Goal: Transaction & Acquisition: Purchase product/service

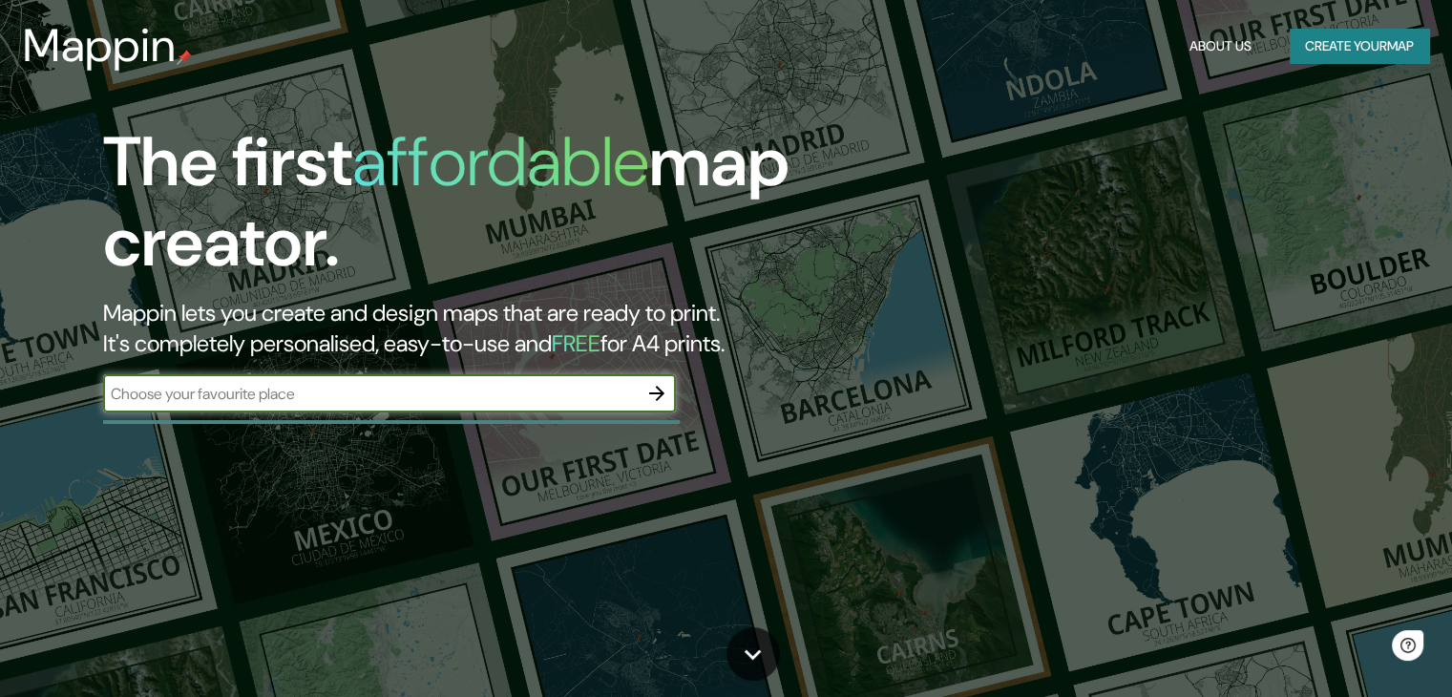
drag, startPoint x: 424, startPoint y: 359, endPoint x: 422, endPoint y: 387, distance: 27.8
click at [419, 360] on div "The first affordable map creator. Mappin lets you create and design maps that a…" at bounding box center [467, 276] width 872 height 309
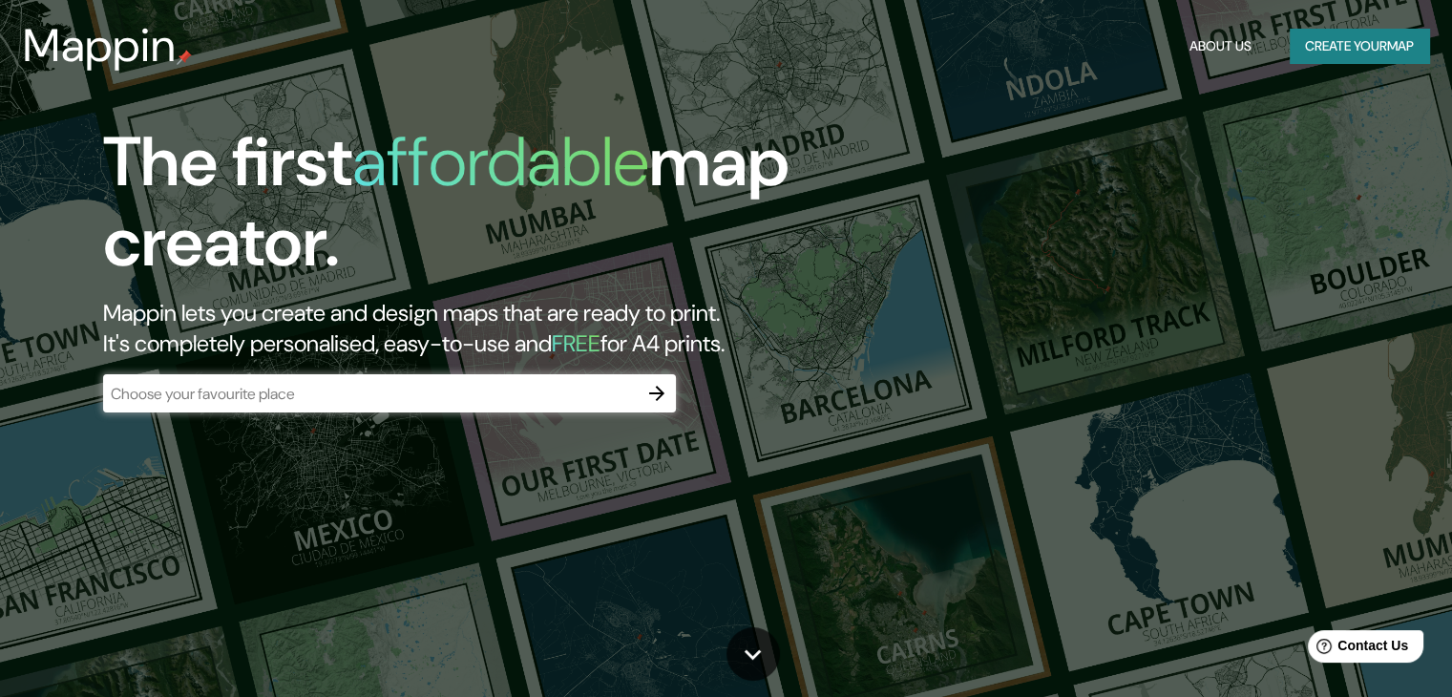
click at [447, 422] on div "The first affordable map creator. Mappin lets you create and design maps that a…" at bounding box center [467, 276] width 872 height 309
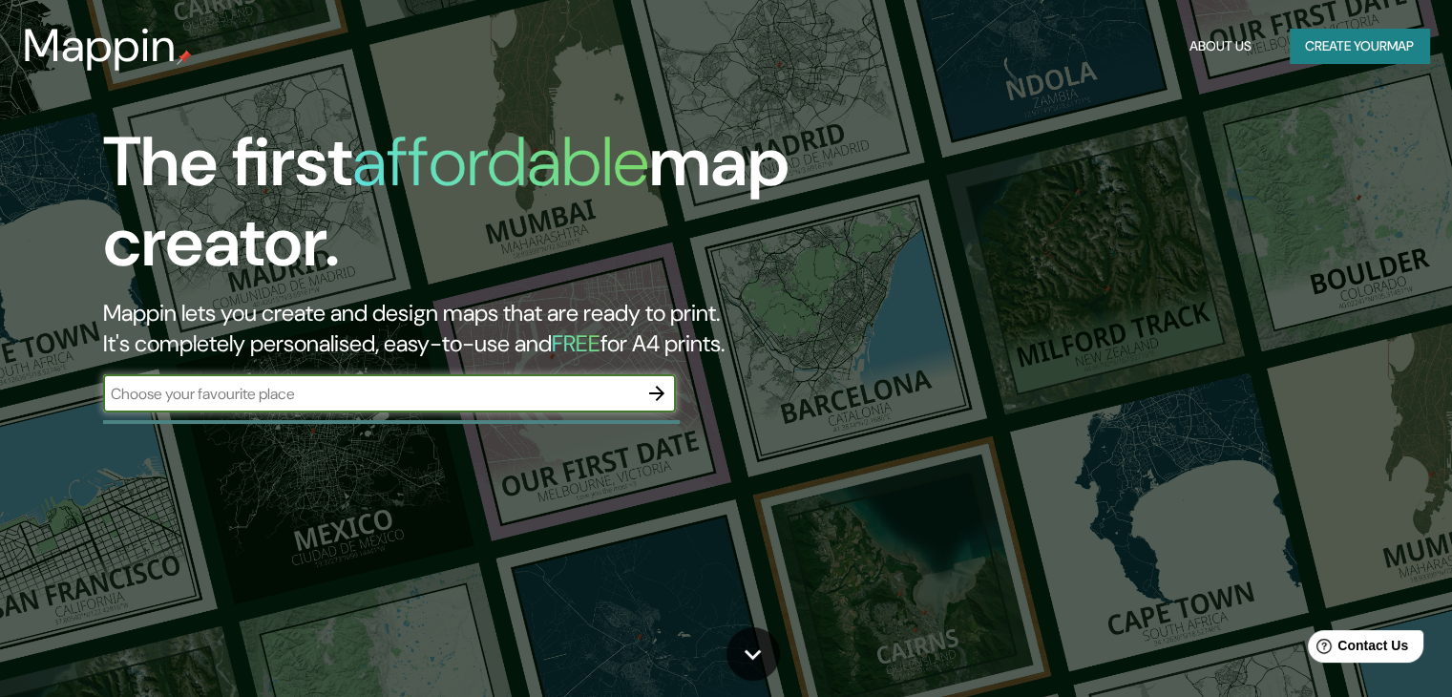
click at [451, 390] on input "text" at bounding box center [370, 394] width 535 height 22
click at [506, 402] on input "text" at bounding box center [370, 394] width 535 height 22
type input "rabat"
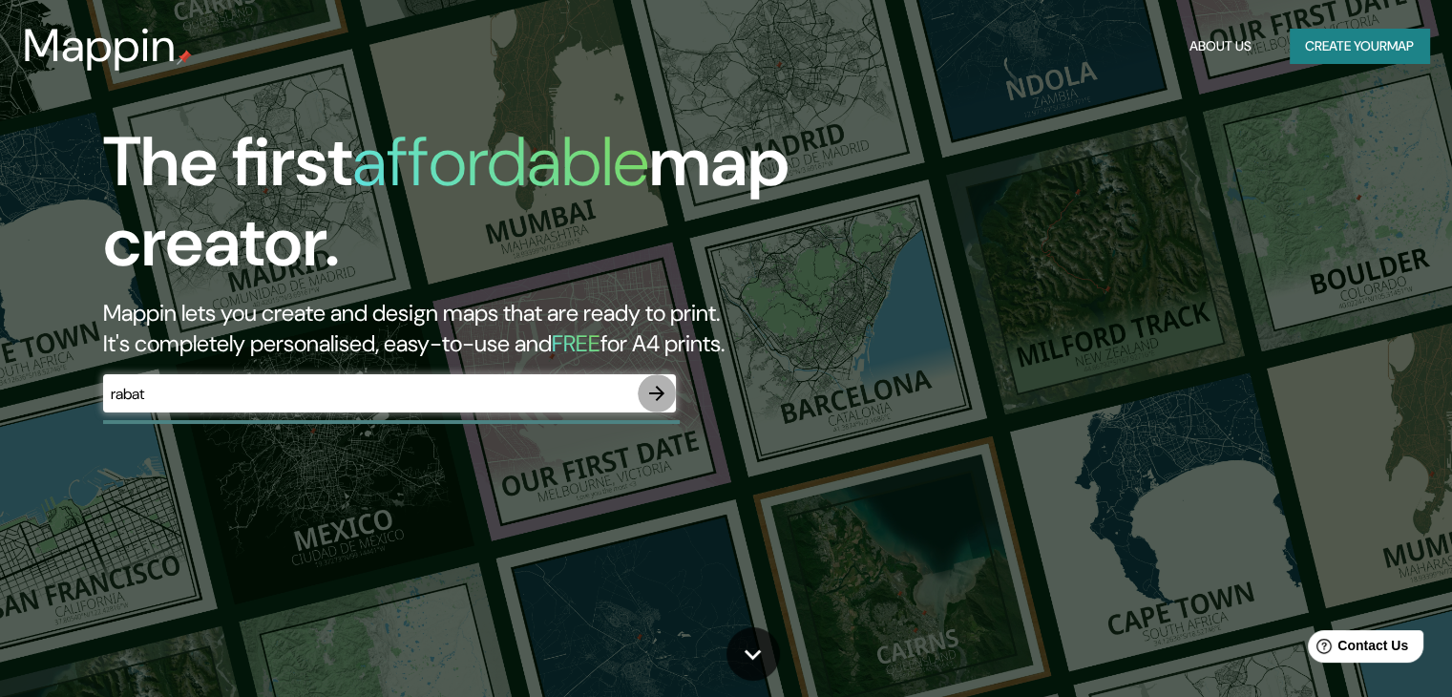
click at [658, 385] on icon "button" at bounding box center [656, 393] width 23 height 23
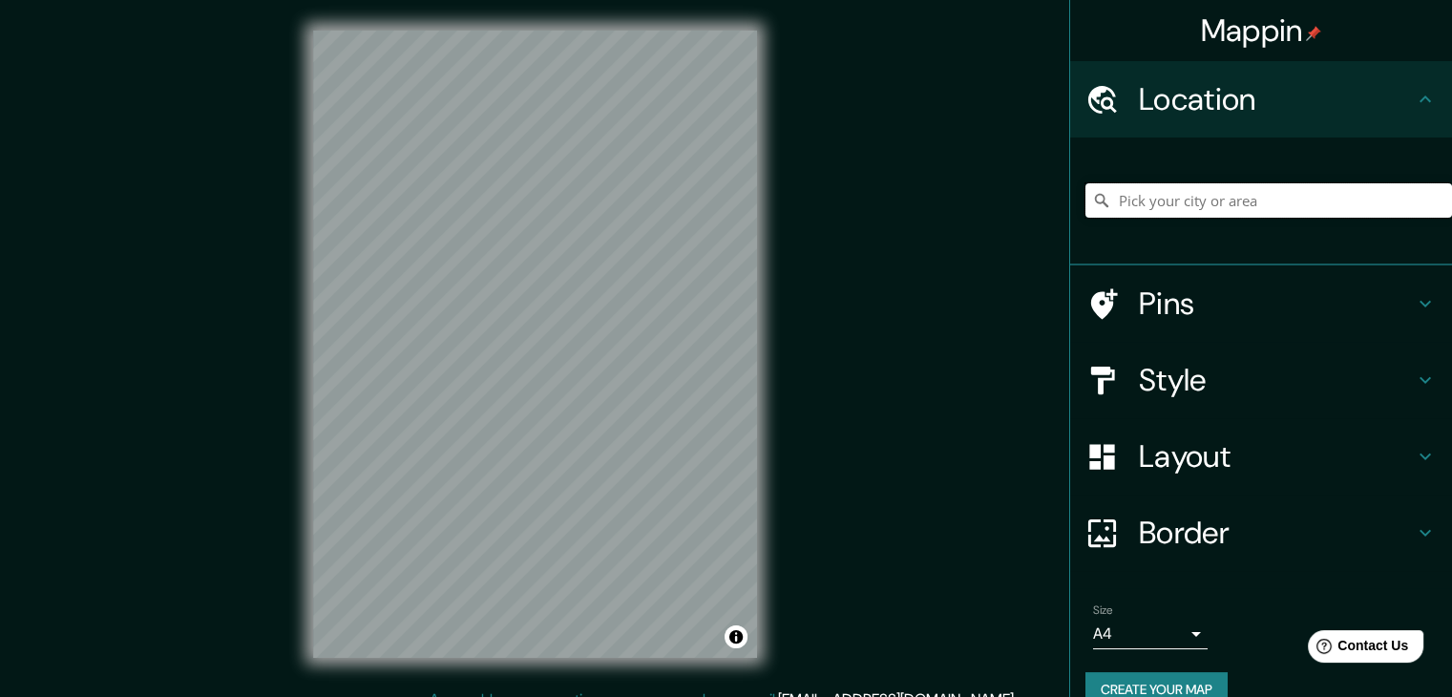
click at [1186, 192] on input "Pick your city or area" at bounding box center [1269, 200] width 367 height 34
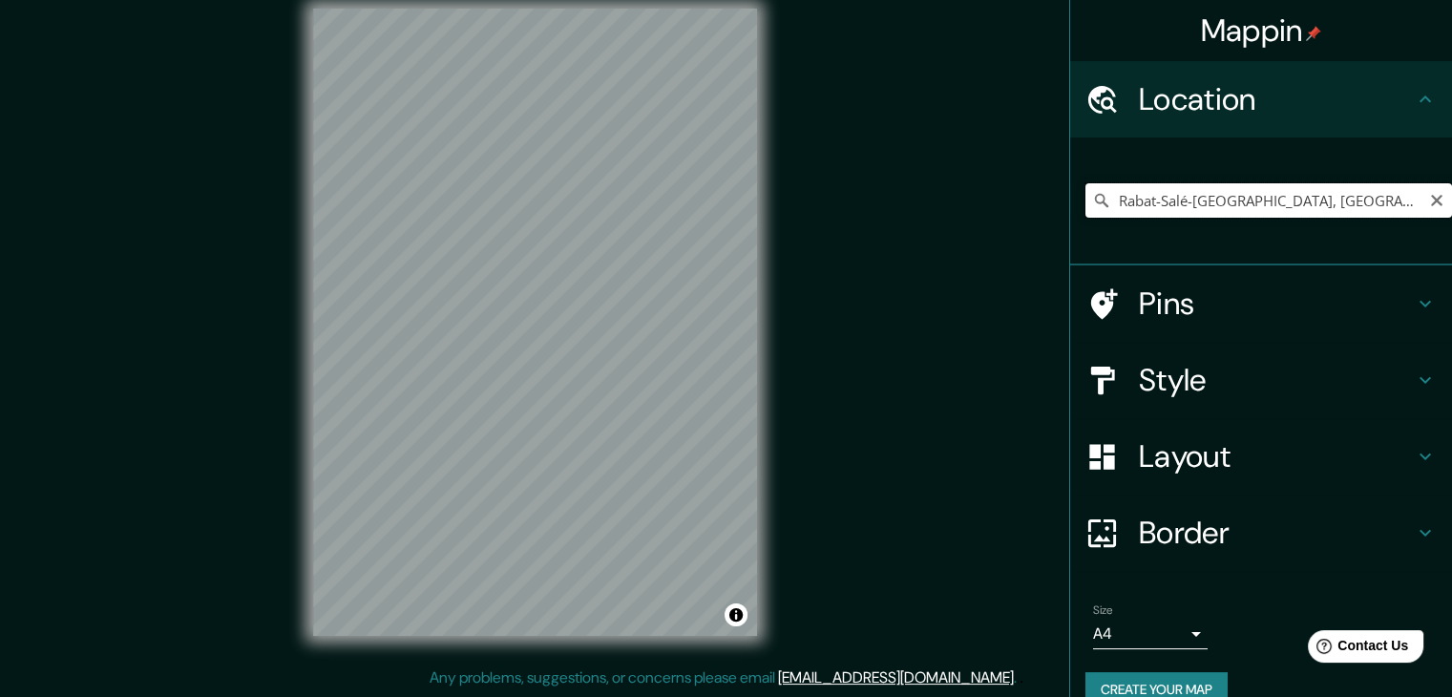
click at [1159, 201] on input "Rabat-Salé-[GEOGRAPHIC_DATA], [GEOGRAPHIC_DATA]" at bounding box center [1269, 200] width 367 height 34
drag, startPoint x: 1299, startPoint y: 197, endPoint x: 871, endPoint y: 221, distance: 428.4
click at [871, 221] on div "Mappin Location [GEOGRAPHIC_DATA]-[GEOGRAPHIC_DATA]-[GEOGRAPHIC_DATA], [GEOGRAP…" at bounding box center [726, 337] width 1452 height 719
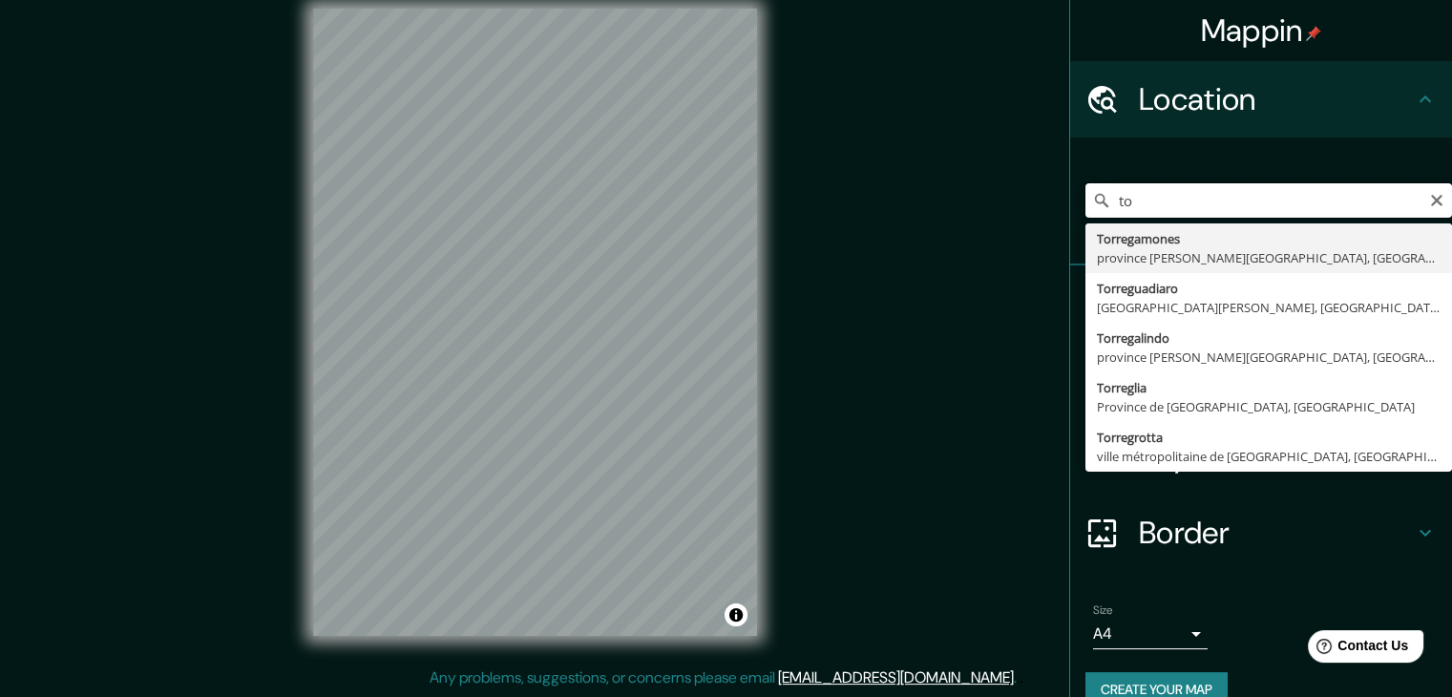
type input "t"
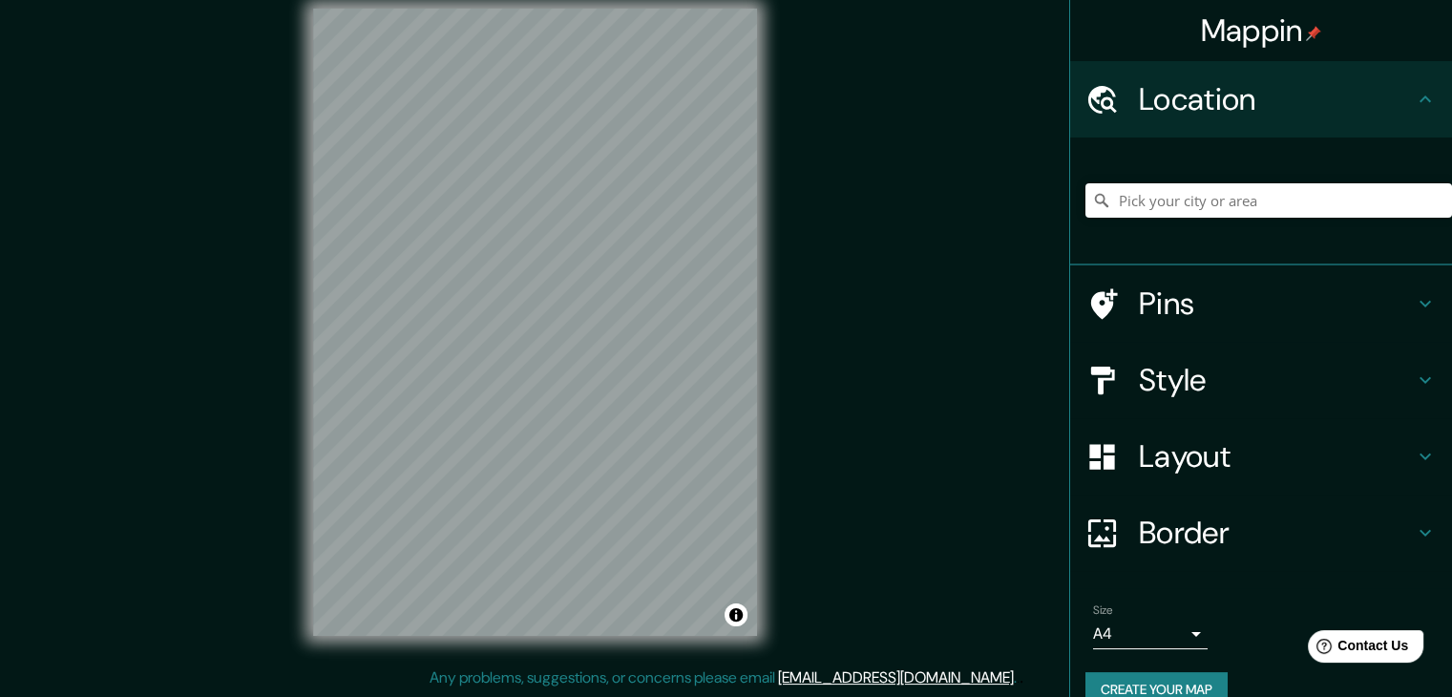
click at [885, 229] on div "Mappin Location Pins Style Layout Border Choose a border. Hint : you can make l…" at bounding box center [726, 337] width 1452 height 719
click at [1113, 202] on input "Pick your city or area" at bounding box center [1269, 200] width 367 height 34
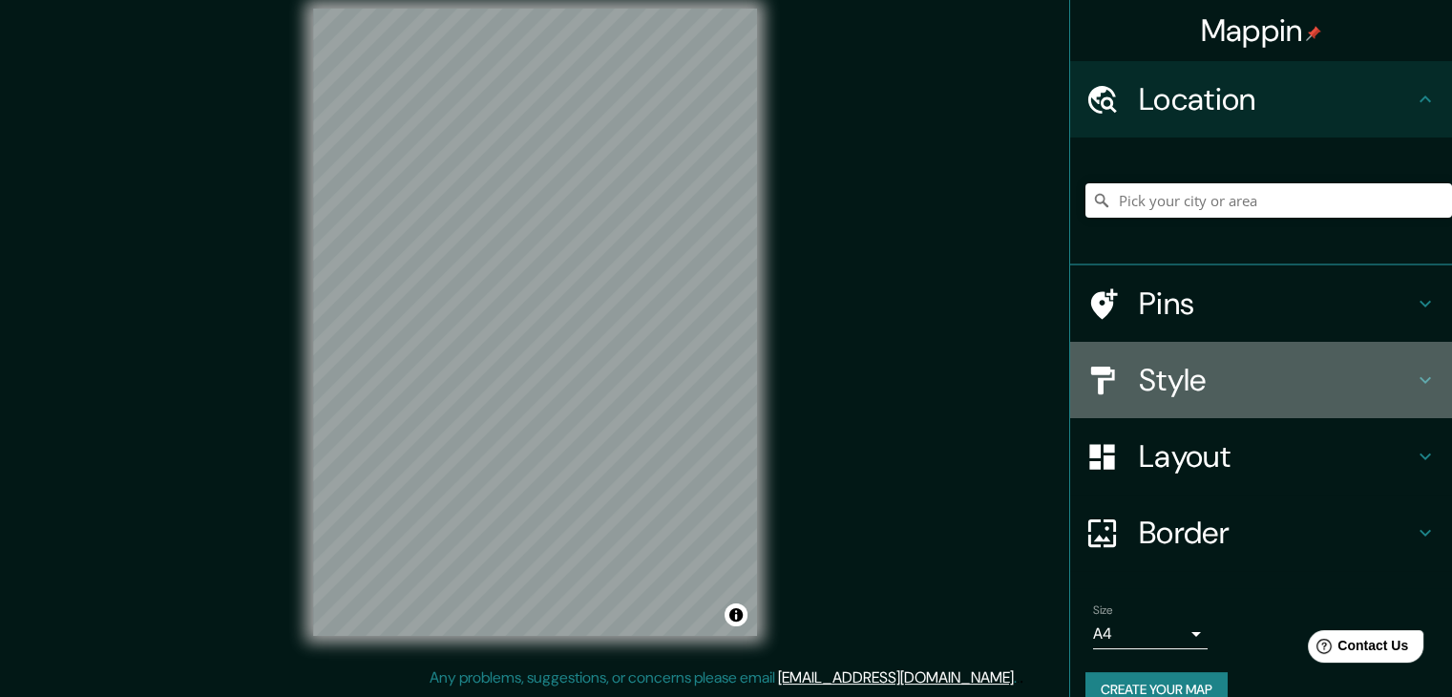
click at [1418, 381] on icon at bounding box center [1425, 380] width 23 height 23
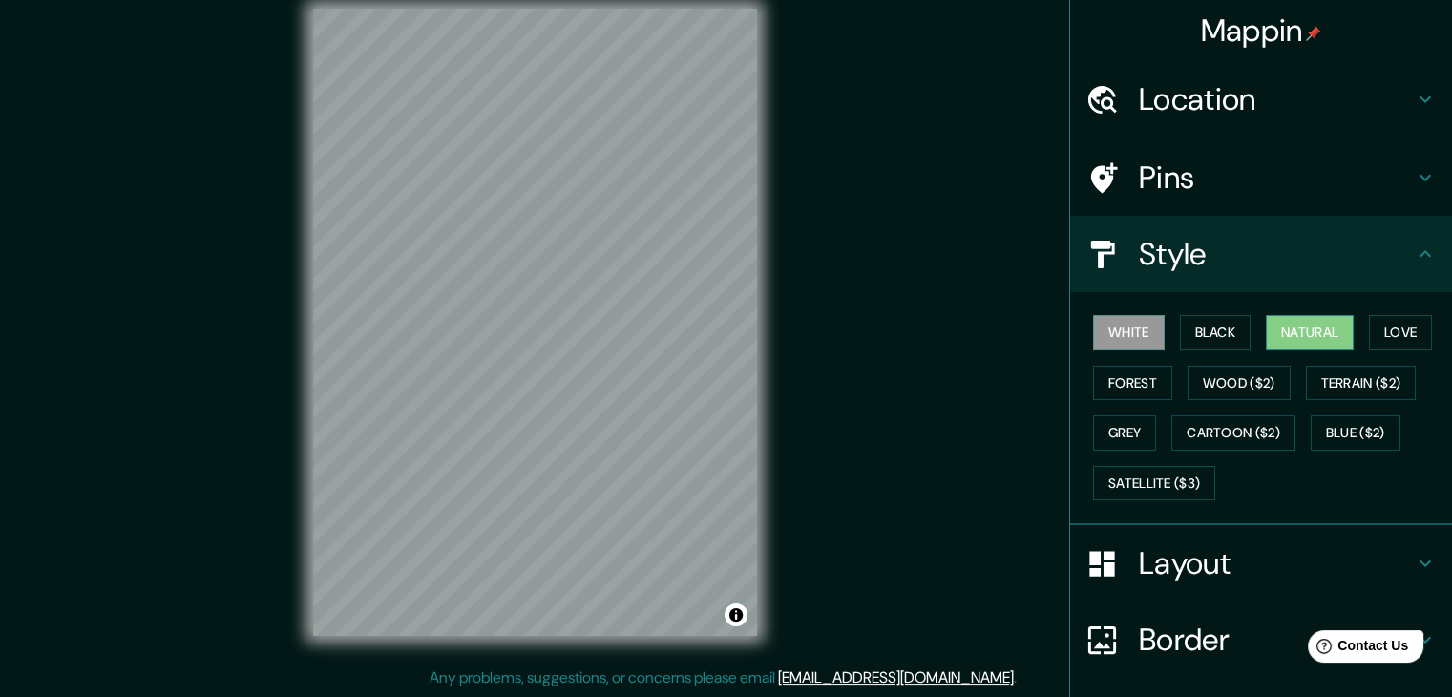
click at [1281, 333] on button "Natural" at bounding box center [1310, 332] width 88 height 35
click at [1188, 376] on button "Wood ($2)" at bounding box center [1239, 383] width 103 height 35
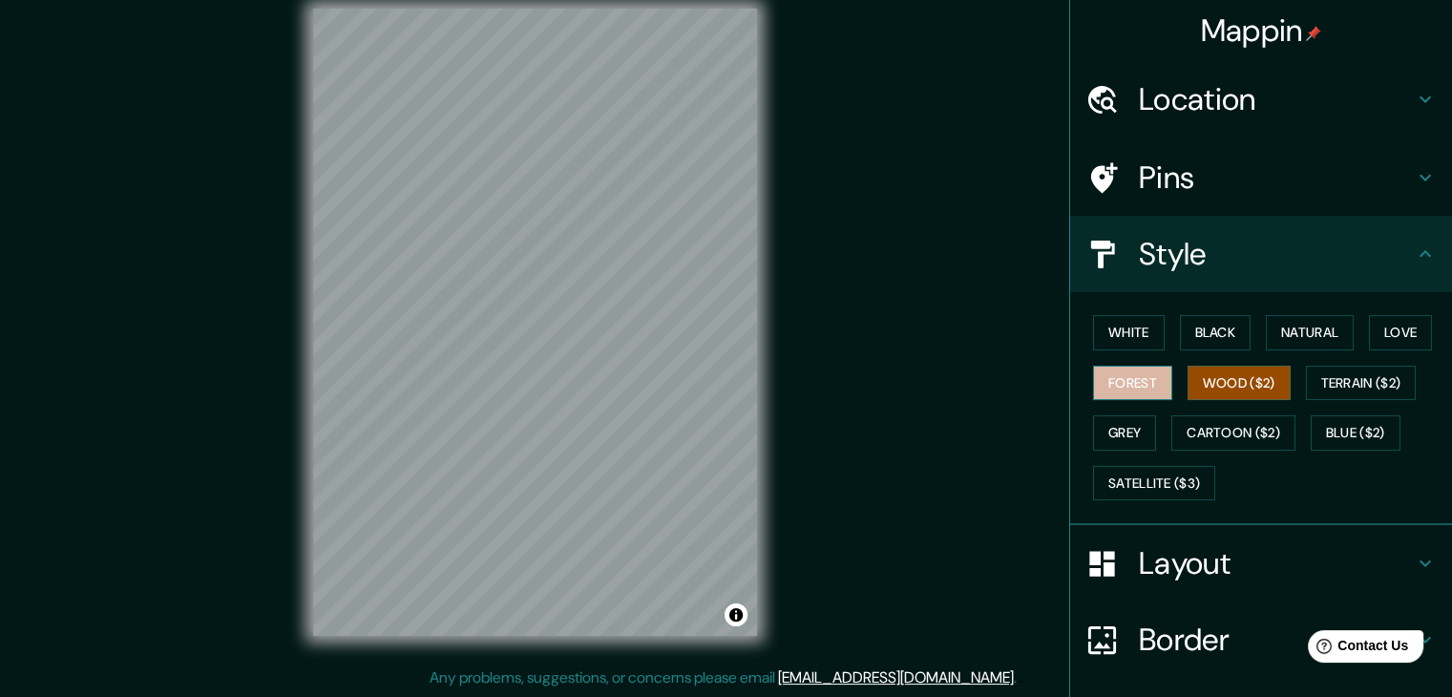
click at [1117, 381] on button "Forest" at bounding box center [1132, 383] width 79 height 35
click at [1217, 373] on button "Wood ($2)" at bounding box center [1239, 383] width 103 height 35
click at [1212, 352] on div "White Black Natural Love Forest Wood ($2) Terrain ($2) Grey Cartoon ($2) Blue (…" at bounding box center [1269, 407] width 367 height 201
drag, startPoint x: 1364, startPoint y: 429, endPoint x: 1343, endPoint y: 431, distance: 21.1
click at [1363, 429] on button "Blue ($2)" at bounding box center [1356, 432] width 90 height 35
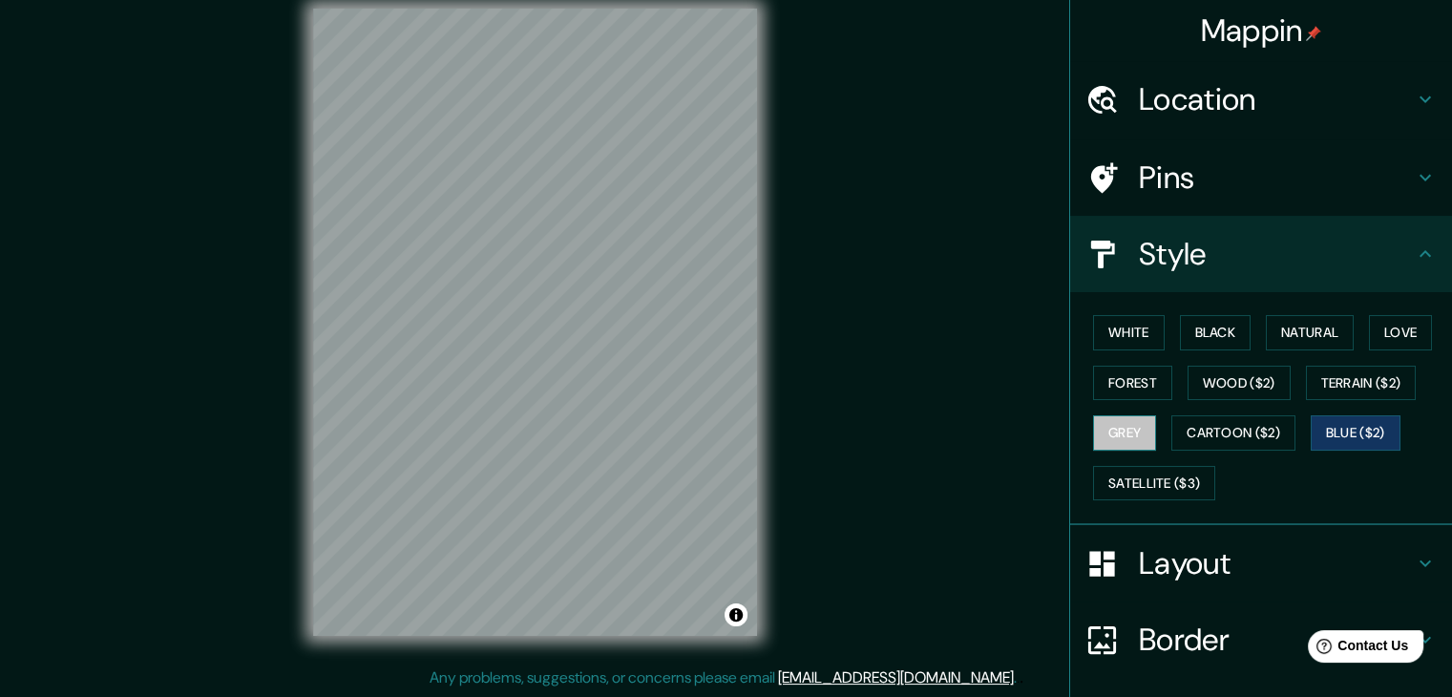
click at [1108, 429] on button "Grey" at bounding box center [1124, 432] width 63 height 35
click at [1204, 422] on button "Cartoon ($2)" at bounding box center [1234, 432] width 124 height 35
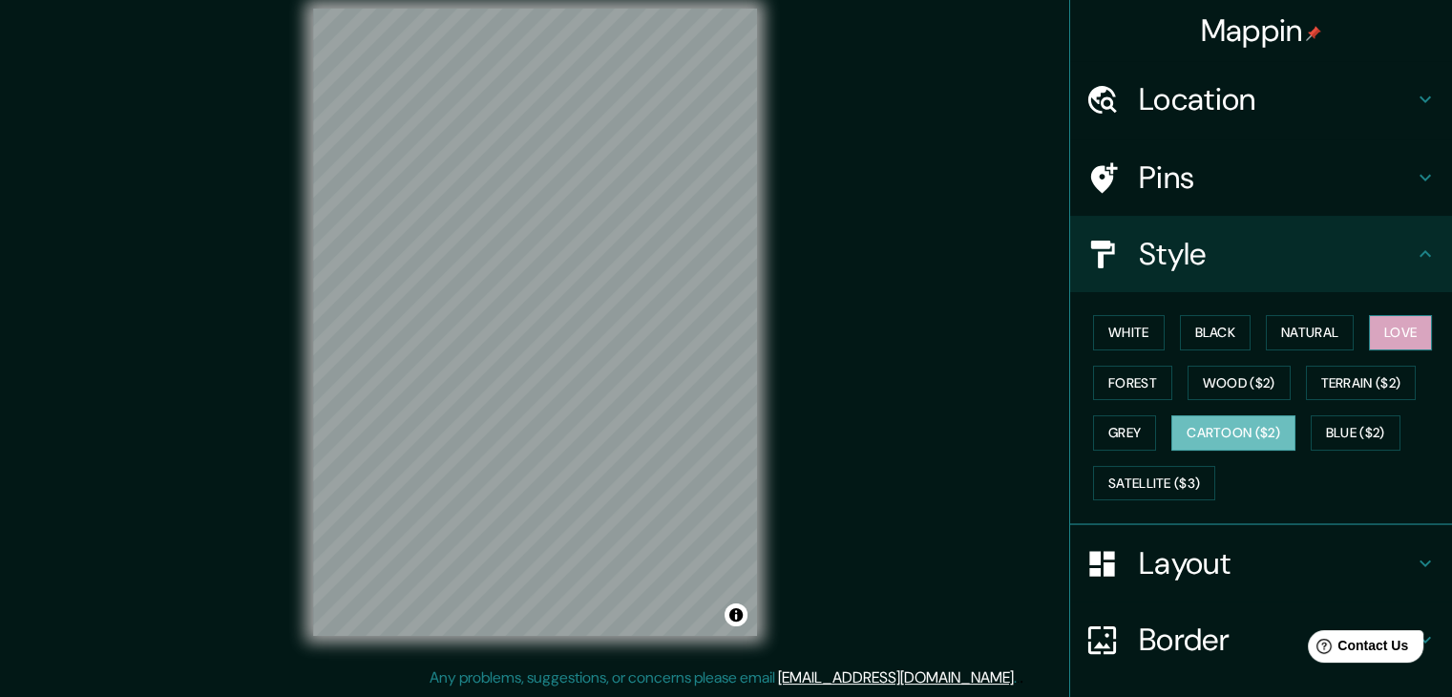
click at [1393, 328] on button "Love" at bounding box center [1400, 332] width 63 height 35
click at [1266, 335] on button "Natural" at bounding box center [1310, 332] width 88 height 35
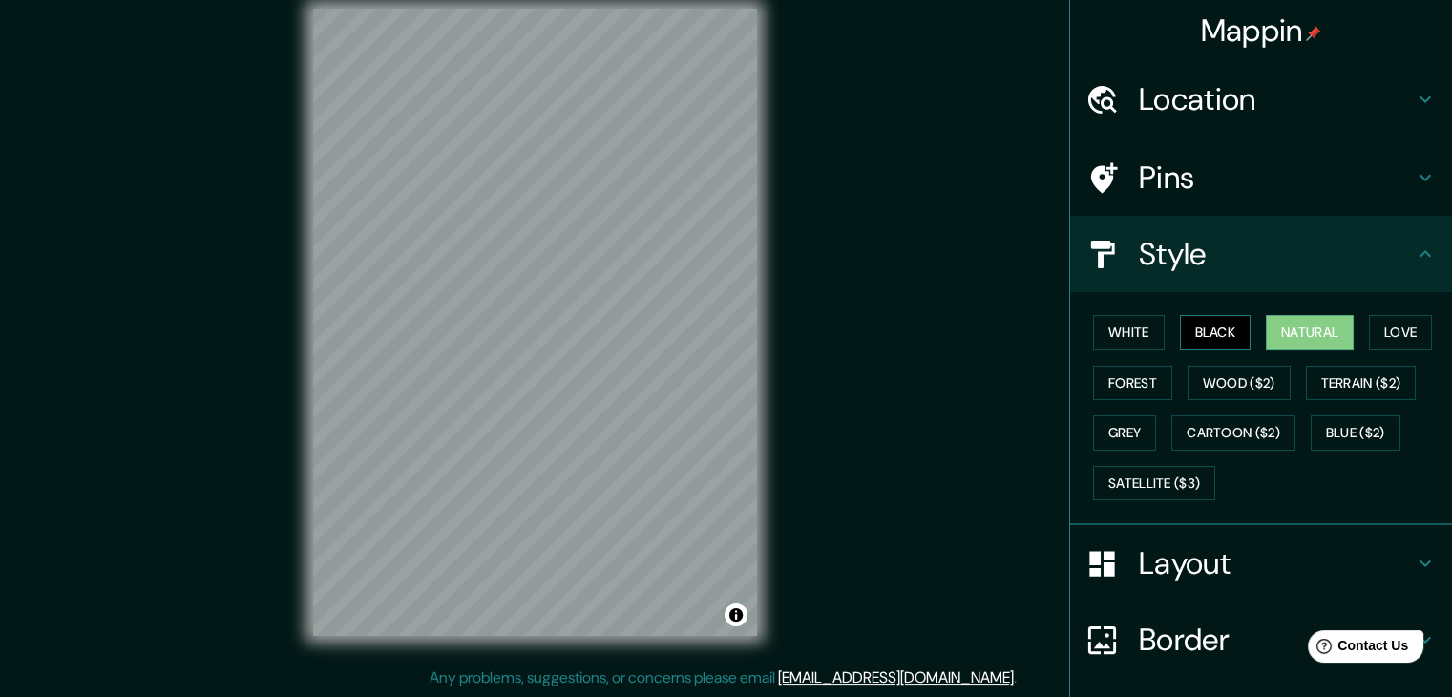
click at [1215, 341] on button "Black" at bounding box center [1216, 332] width 72 height 35
click at [1150, 339] on button "White" at bounding box center [1129, 332] width 72 height 35
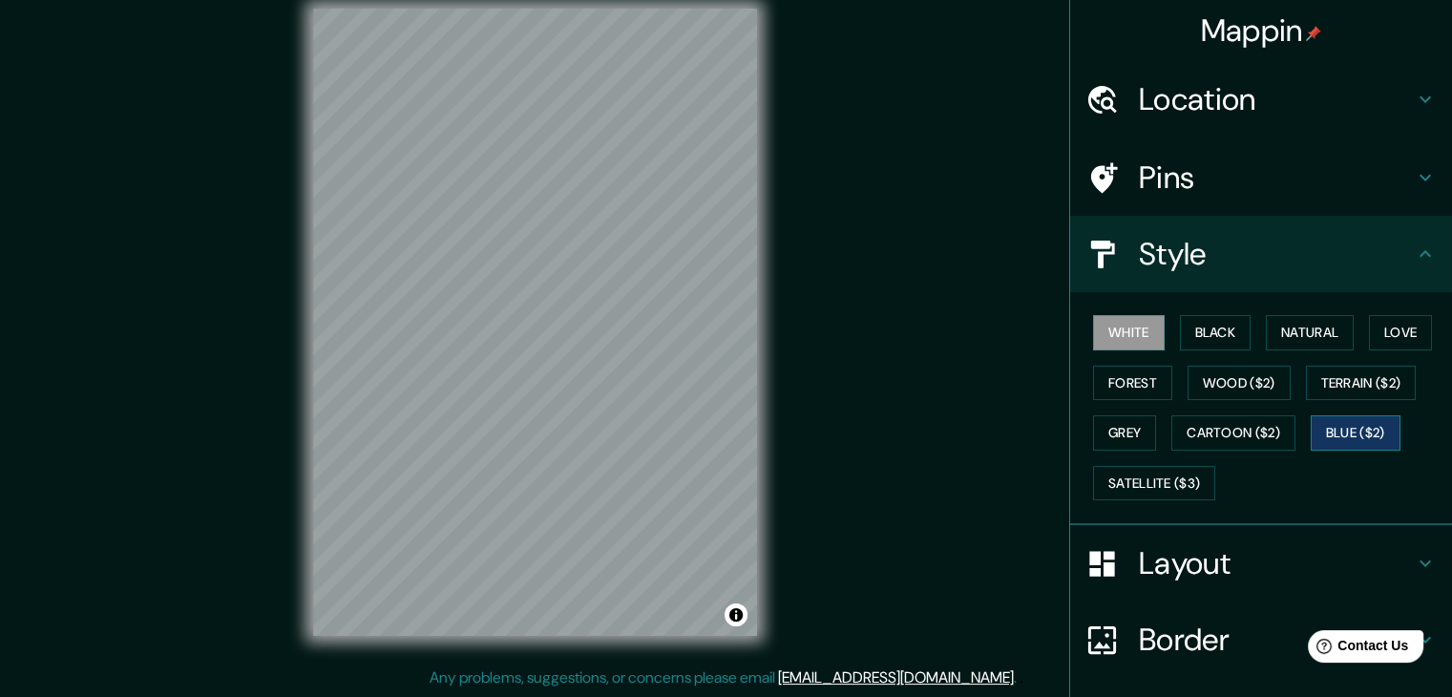
click at [1312, 433] on button "Blue ($2)" at bounding box center [1356, 432] width 90 height 35
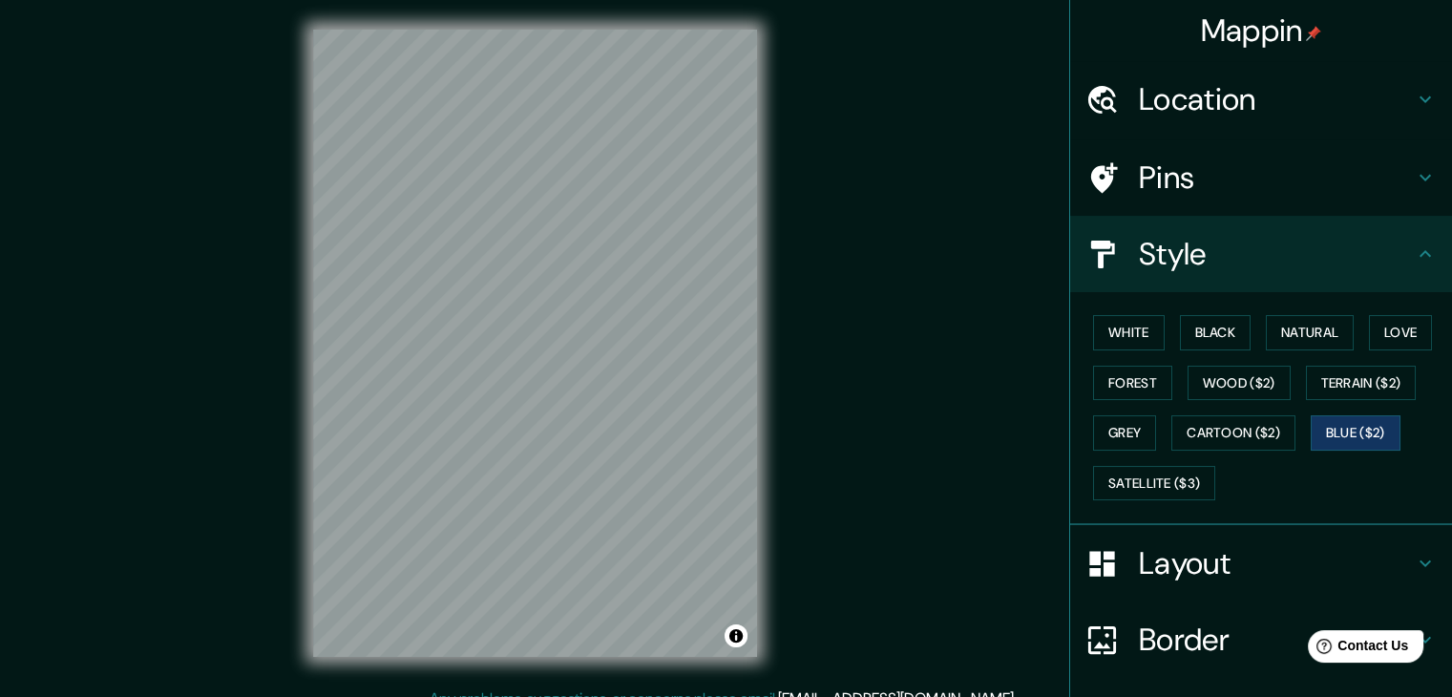
scroll to position [0, 0]
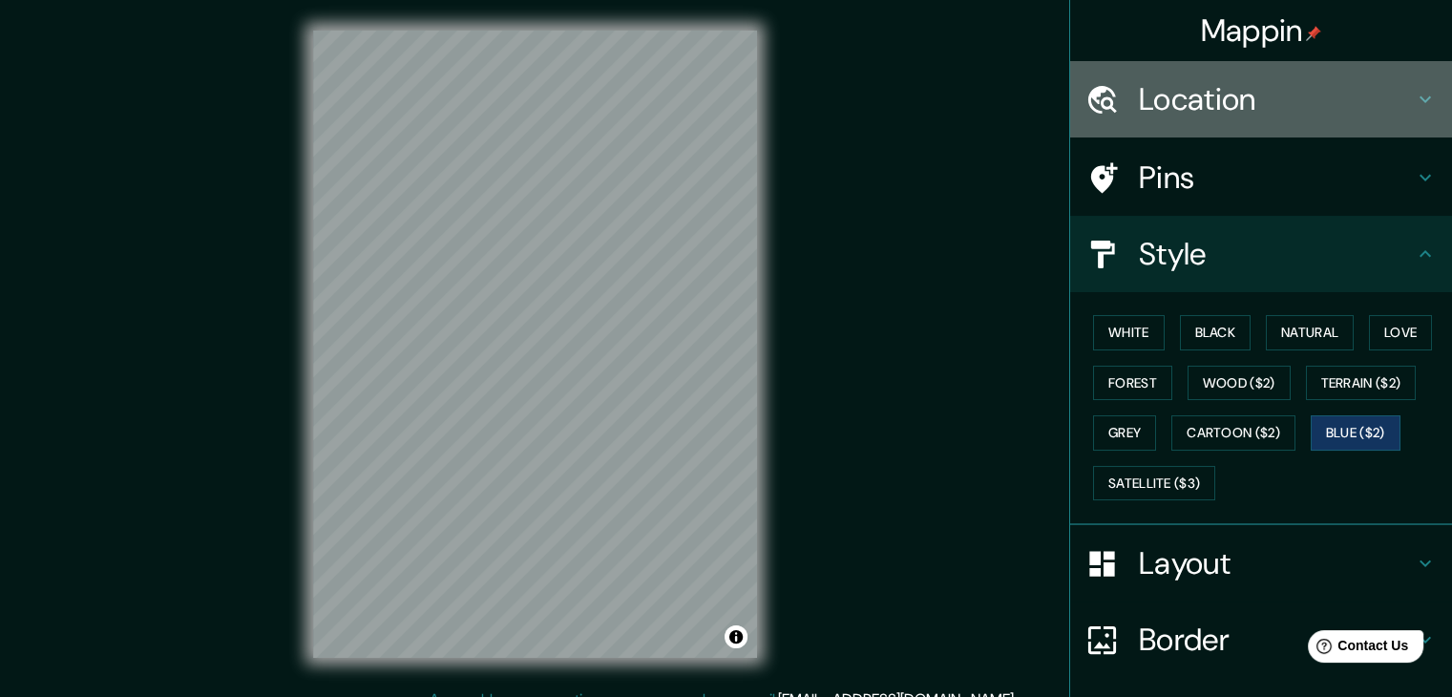
click at [1254, 102] on h4 "Location" at bounding box center [1276, 99] width 275 height 38
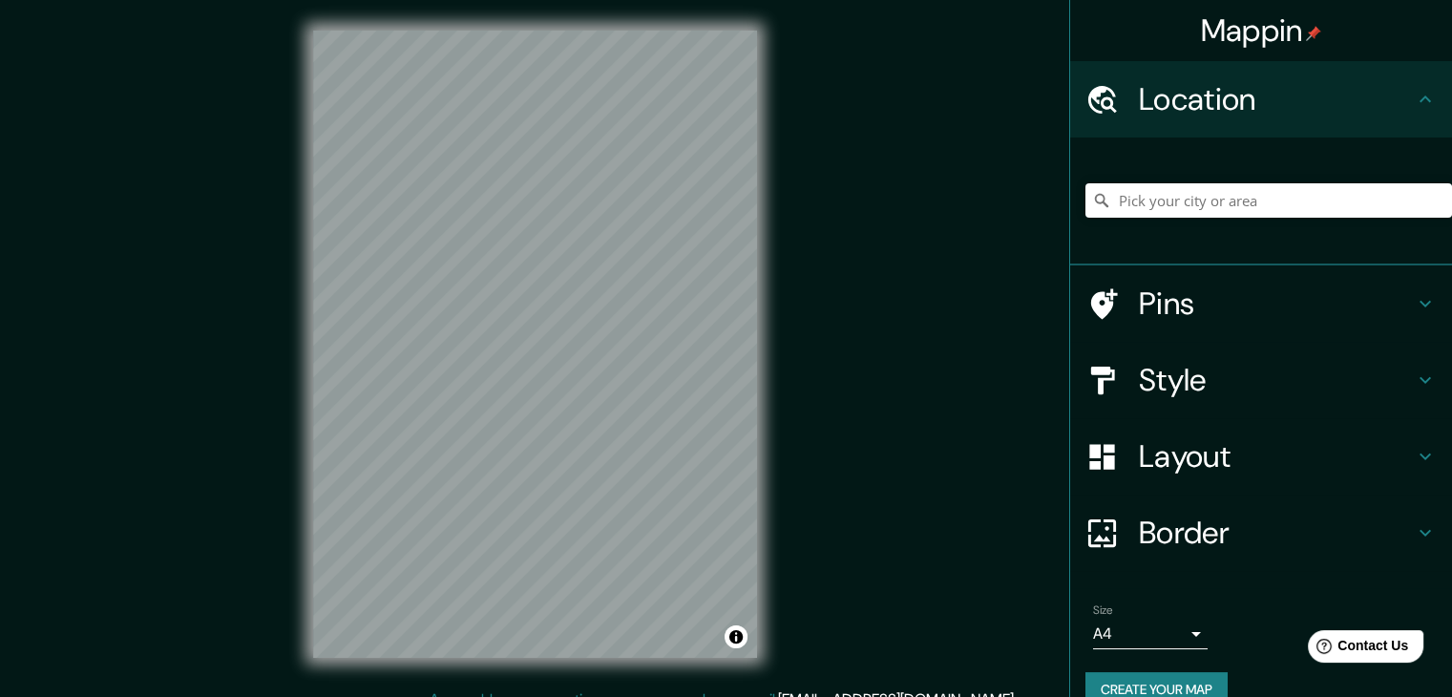
click at [1262, 94] on h4 "Location" at bounding box center [1276, 99] width 275 height 38
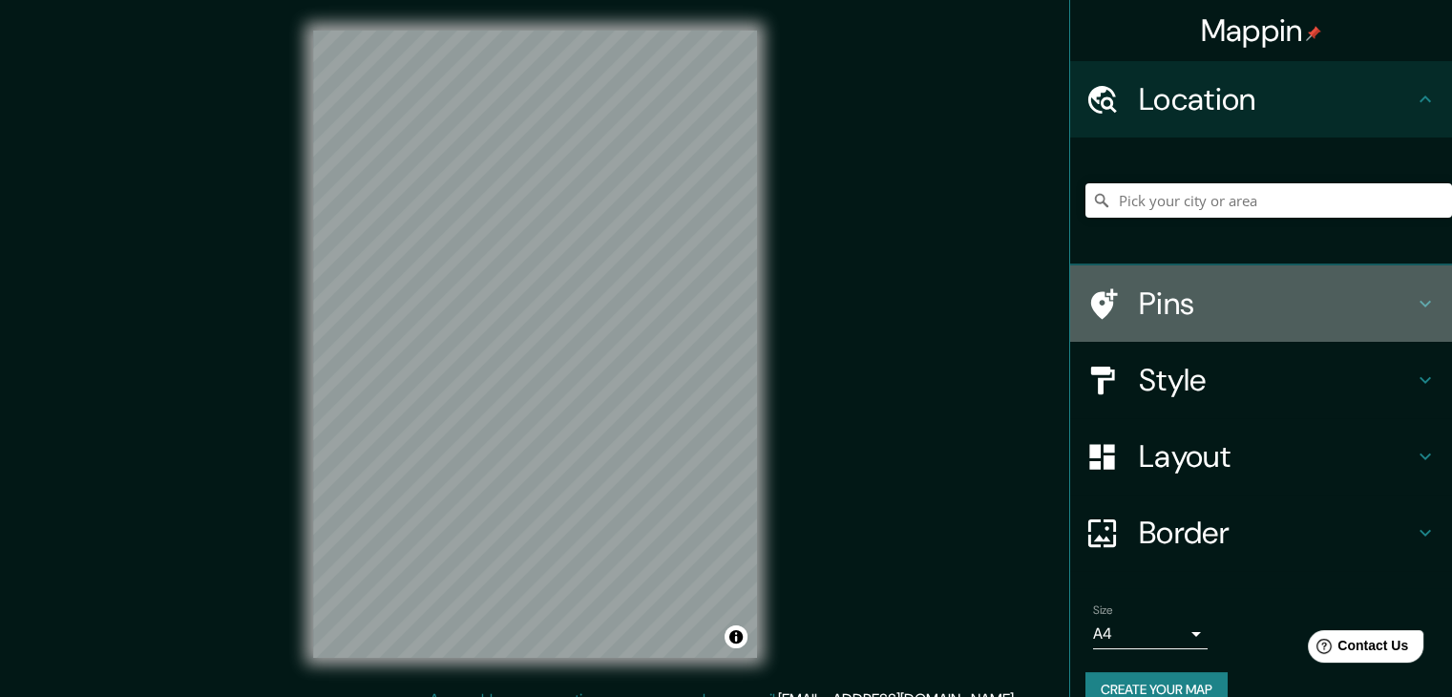
click at [1160, 286] on h4 "Pins" at bounding box center [1276, 304] width 275 height 38
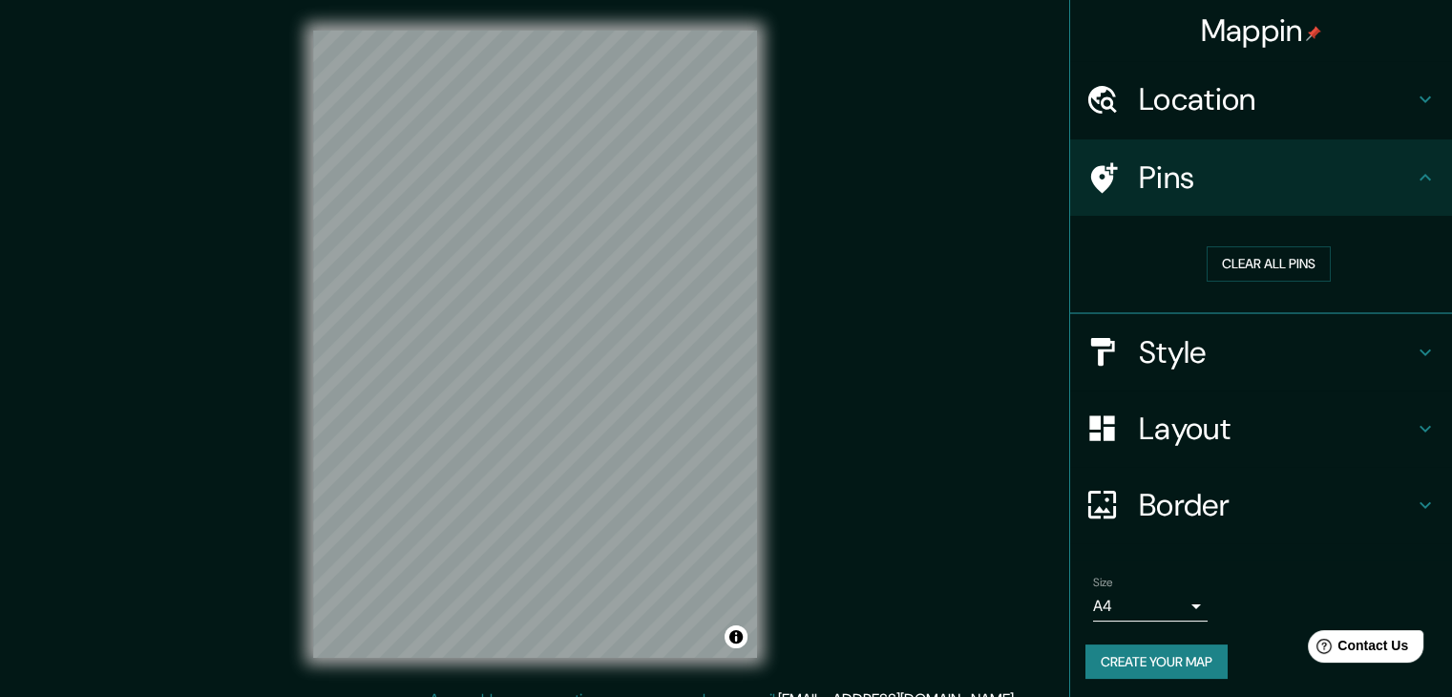
click at [1177, 599] on body "Mappin Location Pins Clear all pins Style Layout Border Choose a border. Hint :…" at bounding box center [726, 348] width 1452 height 697
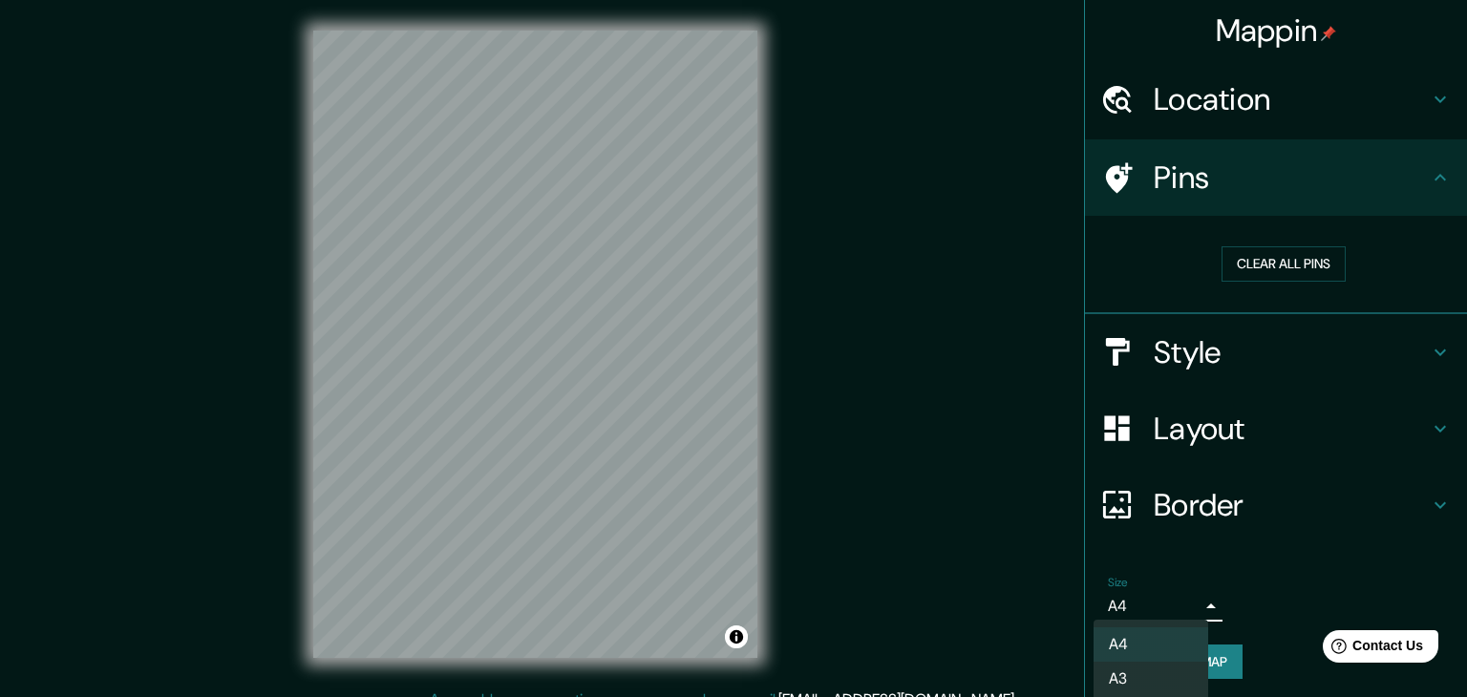
click at [1146, 667] on li "A3" at bounding box center [1150, 679] width 115 height 34
type input "a4"
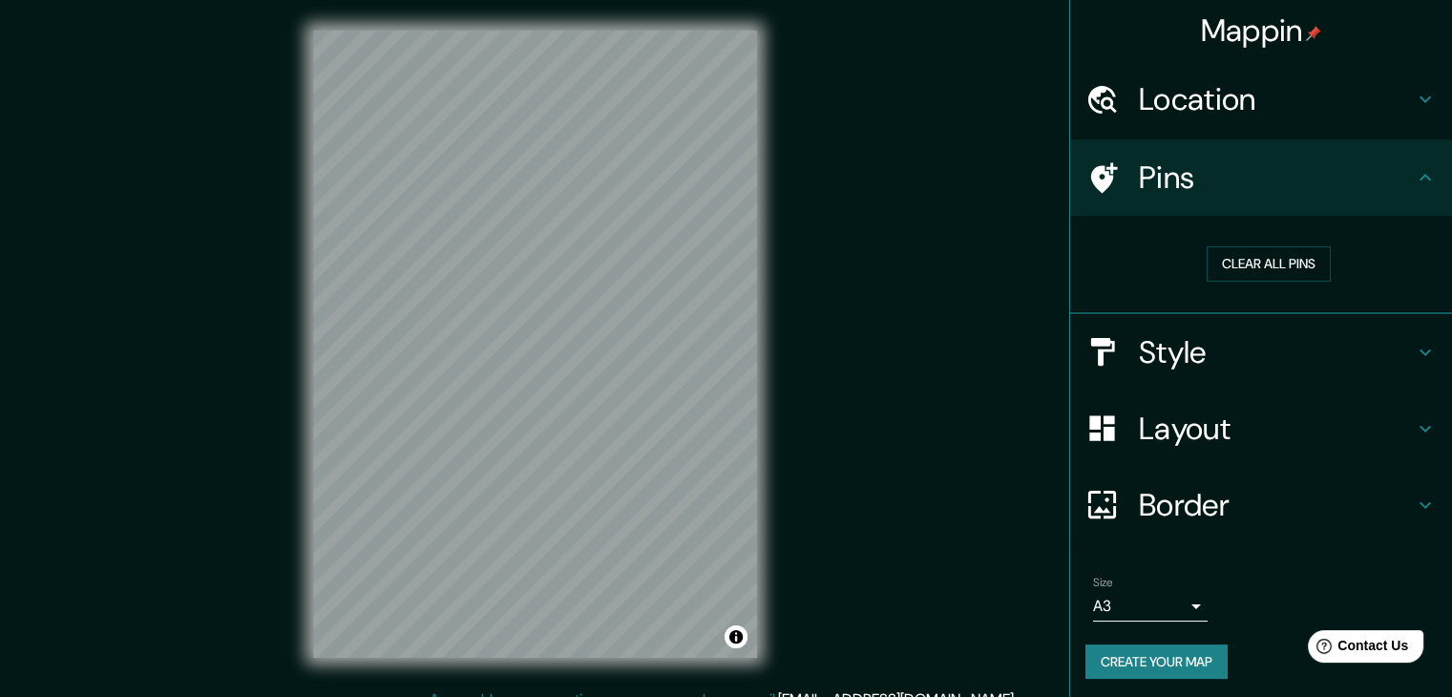
click at [984, 601] on div "Mappin Location Pins Clear all pins Style Layout Border Choose a border. Hint :…" at bounding box center [726, 359] width 1452 height 719
click at [1169, 616] on body "Mappin Location Pins Clear all pins Style Layout Border Choose a border. Hint :…" at bounding box center [726, 348] width 1452 height 697
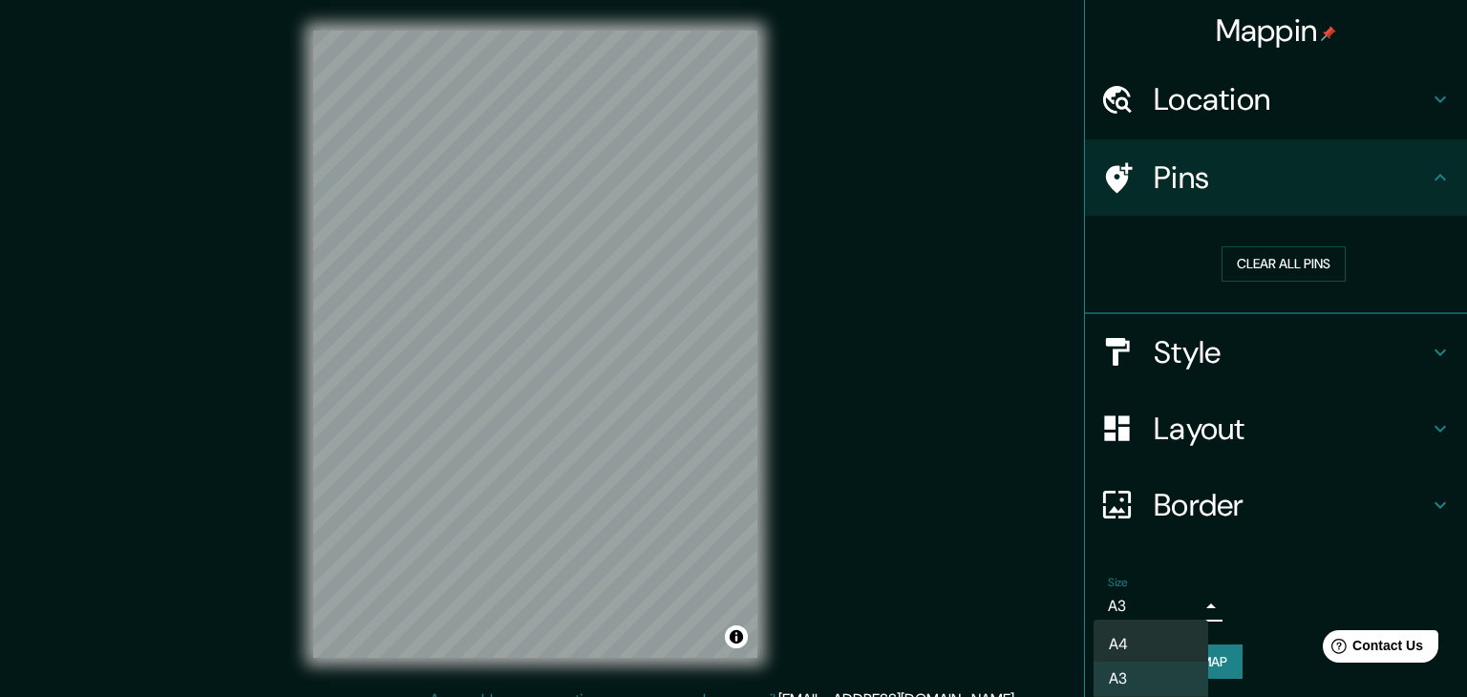
click at [815, 501] on div at bounding box center [733, 348] width 1467 height 697
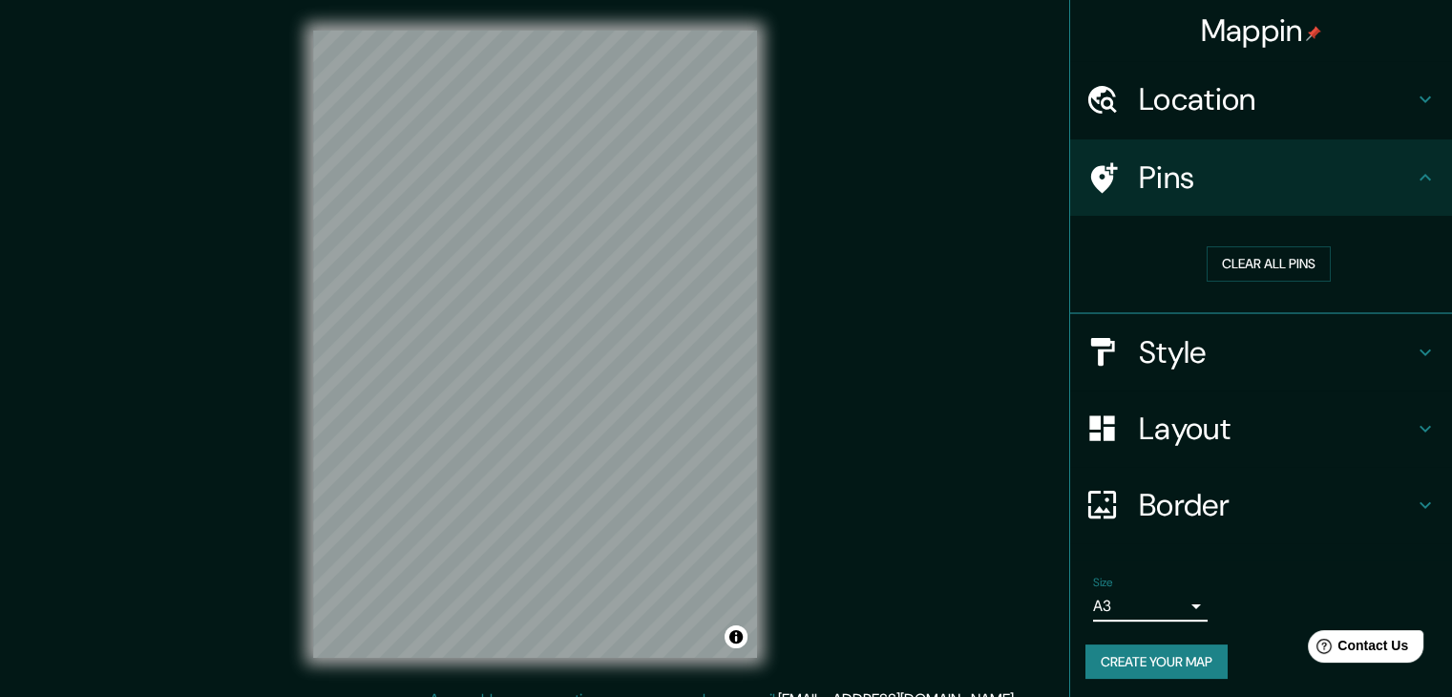
click at [1196, 105] on h4 "Location" at bounding box center [1276, 99] width 275 height 38
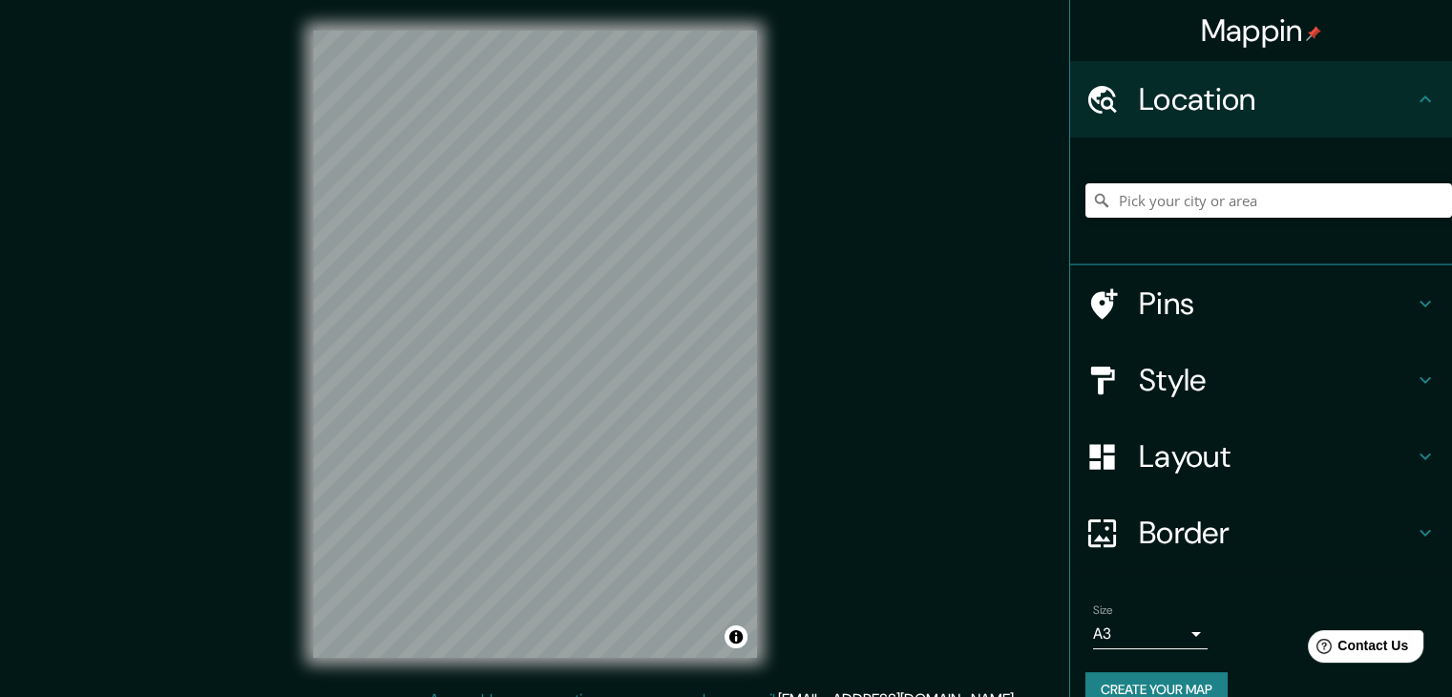
click at [873, 234] on div "Mappin Location Pins Style Layout Border Choose a border. Hint : you can make l…" at bounding box center [726, 359] width 1452 height 719
